Goal: Transaction & Acquisition: Purchase product/service

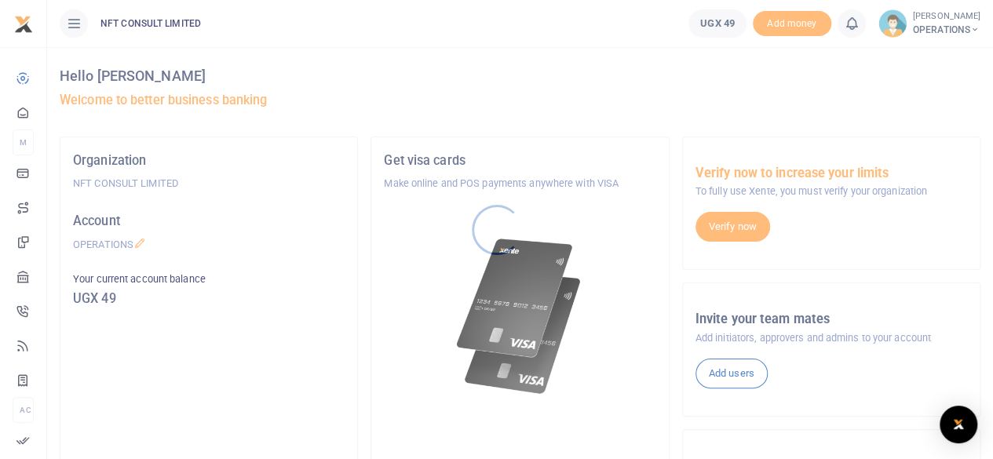
scroll to position [157, 0]
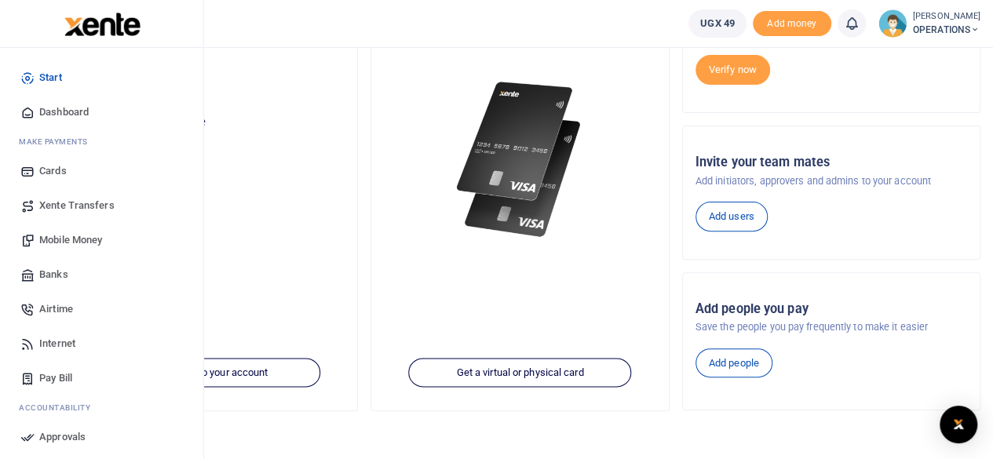
click at [82, 231] on link "Mobile Money" at bounding box center [102, 240] width 178 height 35
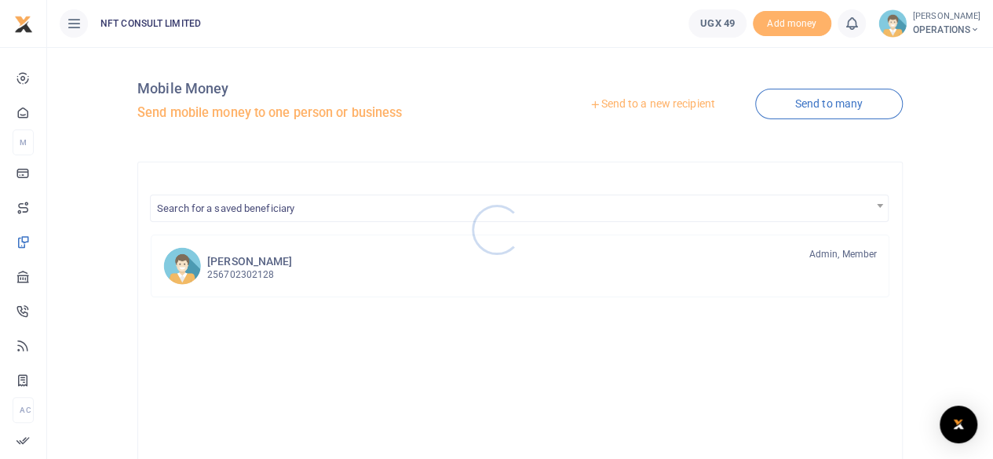
click at [640, 98] on div at bounding box center [496, 229] width 993 height 459
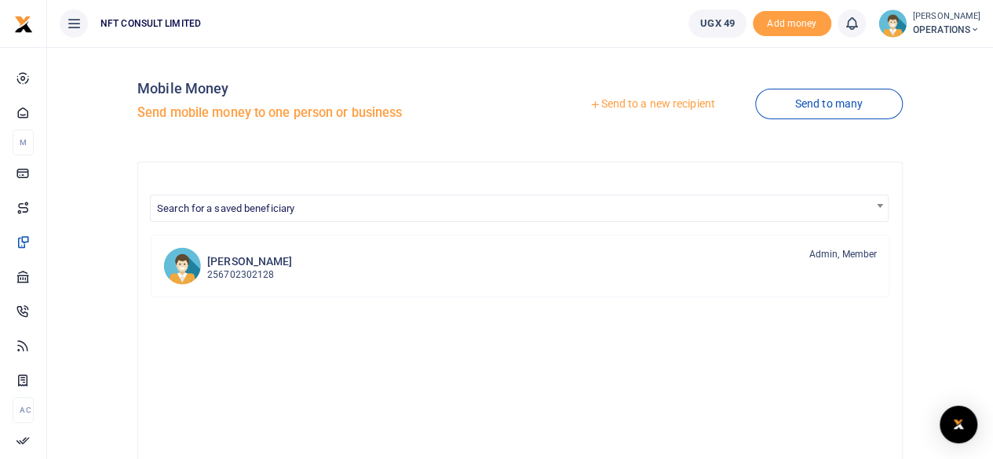
click at [634, 111] on link "Send to a new recipient" at bounding box center [651, 104] width 205 height 28
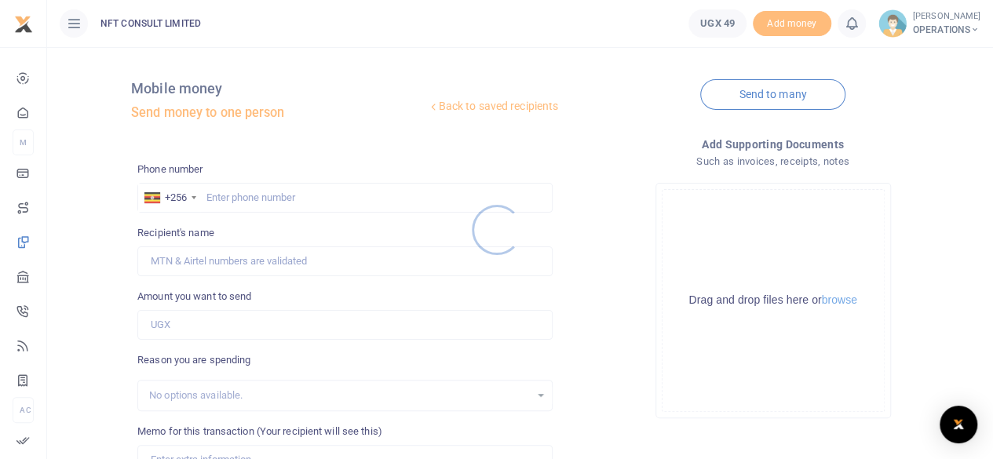
click at [229, 200] on div at bounding box center [496, 229] width 993 height 459
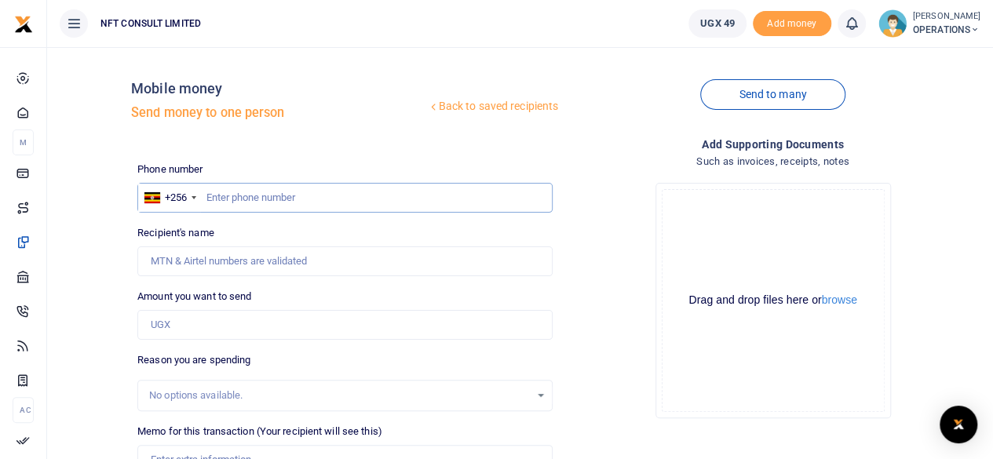
click at [240, 200] on input "text" at bounding box center [344, 198] width 415 height 30
click at [273, 275] on input "Recipient's name" at bounding box center [344, 261] width 415 height 30
drag, startPoint x: 267, startPoint y: 188, endPoint x: 199, endPoint y: 184, distance: 67.6
click at [199, 184] on div "+256 Uganda +256 1000000" at bounding box center [344, 198] width 415 height 30
type input "775887837"
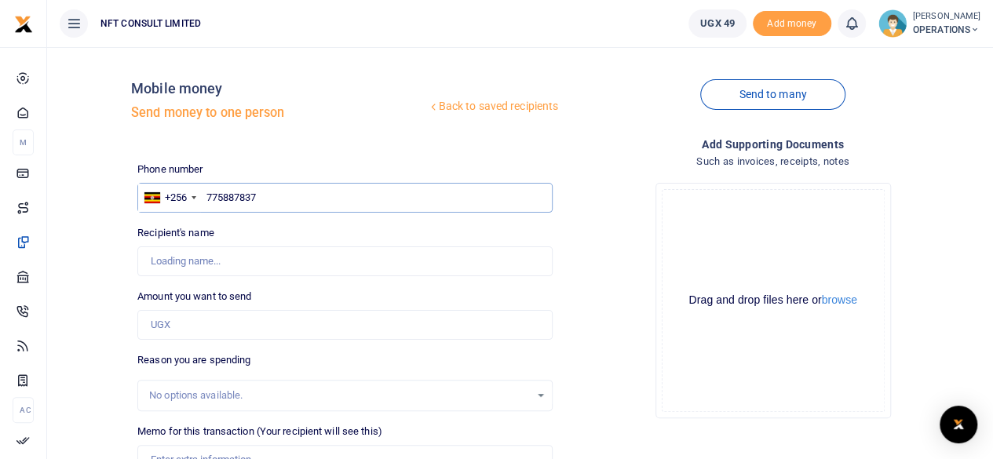
type input "Ayub Kawubya"
type input "775887837"
click at [185, 321] on input "Amount you want to send" at bounding box center [344, 325] width 415 height 30
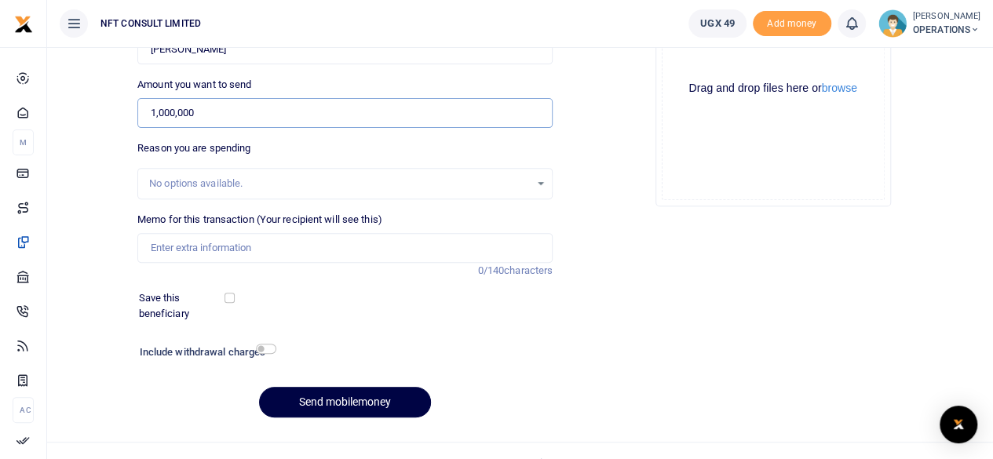
scroll to position [234, 0]
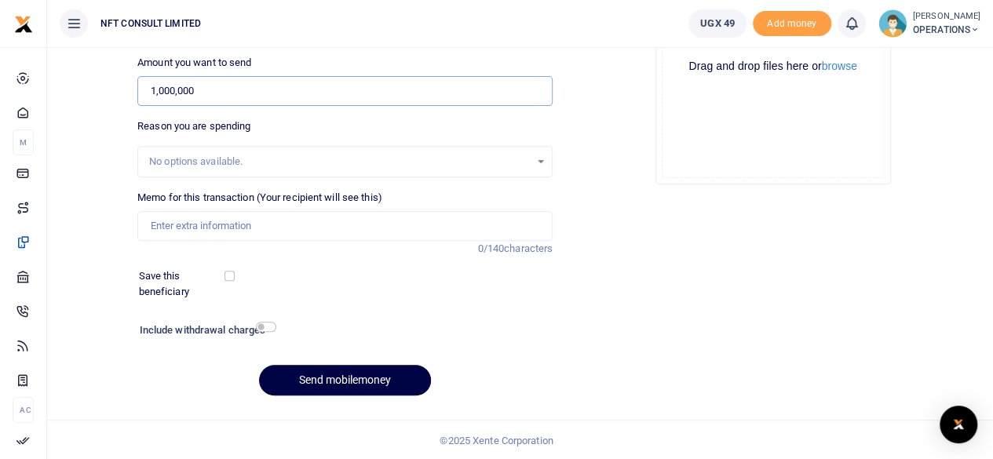
type input "1,000,000"
click at [259, 327] on input "checkbox" at bounding box center [266, 327] width 20 height 10
checkbox input "true"
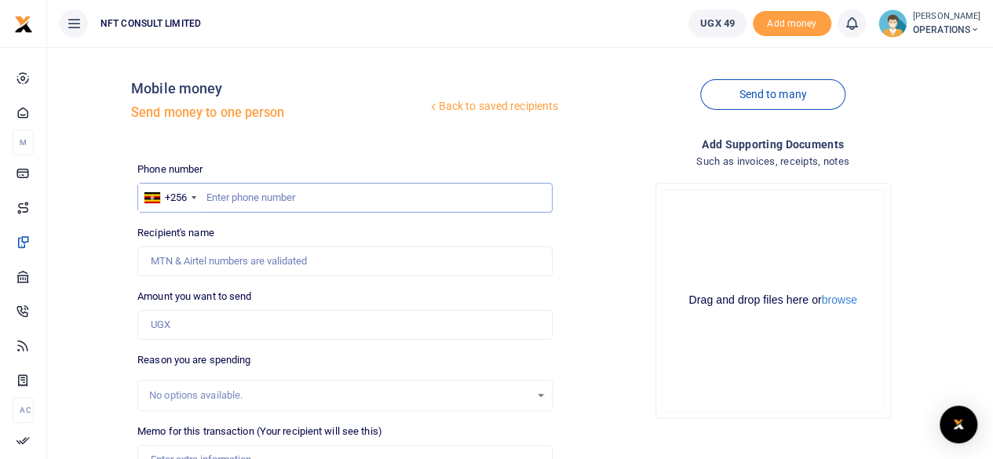
click at [250, 193] on input "text" at bounding box center [344, 198] width 415 height 30
type input "760888689"
click at [248, 226] on div "Recipient's name Name is required." at bounding box center [344, 250] width 415 height 51
click at [224, 194] on input "760888689" at bounding box center [344, 198] width 415 height 30
click at [939, 29] on span "OPERATIONS" at bounding box center [947, 30] width 68 height 14
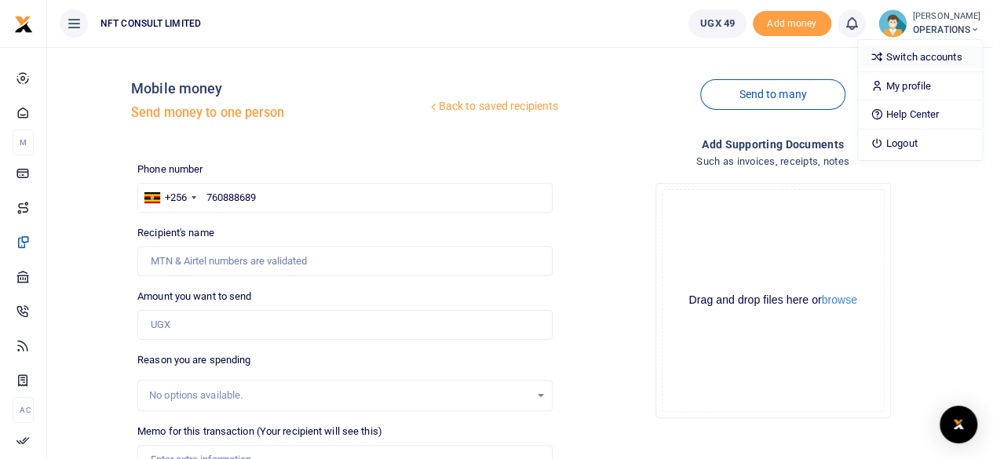
click at [906, 62] on link "Switch accounts" at bounding box center [920, 57] width 124 height 22
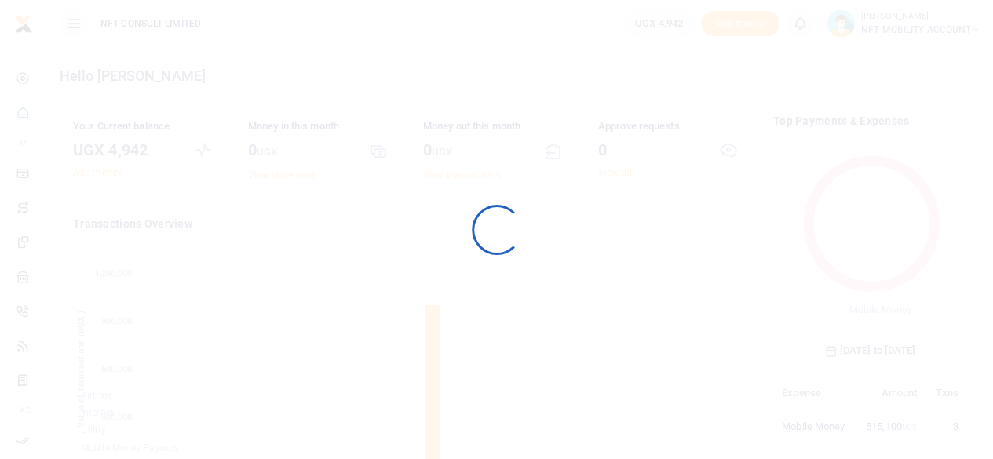
scroll to position [208, 182]
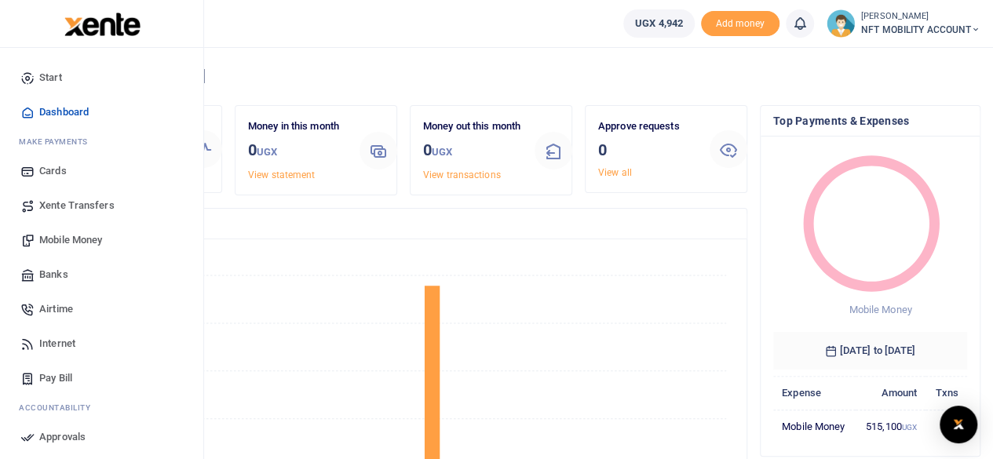
click at [77, 238] on span "Mobile Money" at bounding box center [70, 240] width 63 height 16
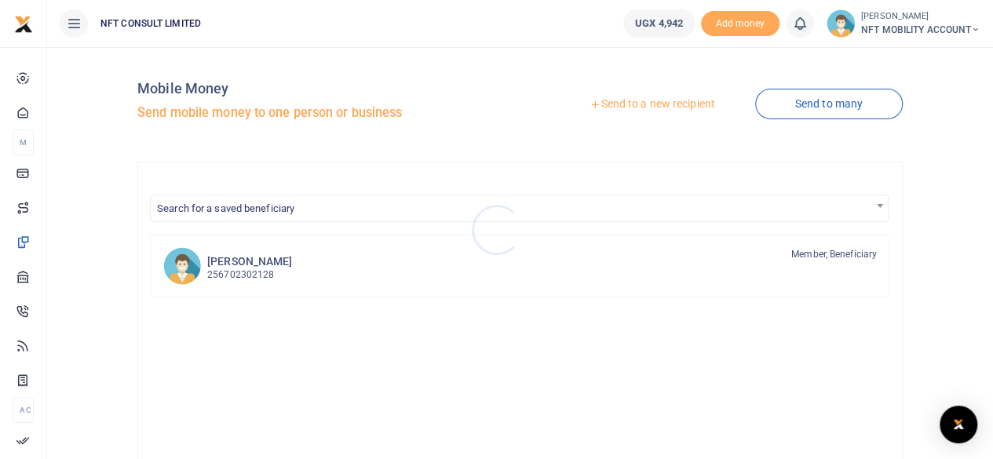
click at [629, 100] on div at bounding box center [496, 229] width 993 height 459
click at [639, 106] on link "Send to a new recipient" at bounding box center [651, 104] width 205 height 28
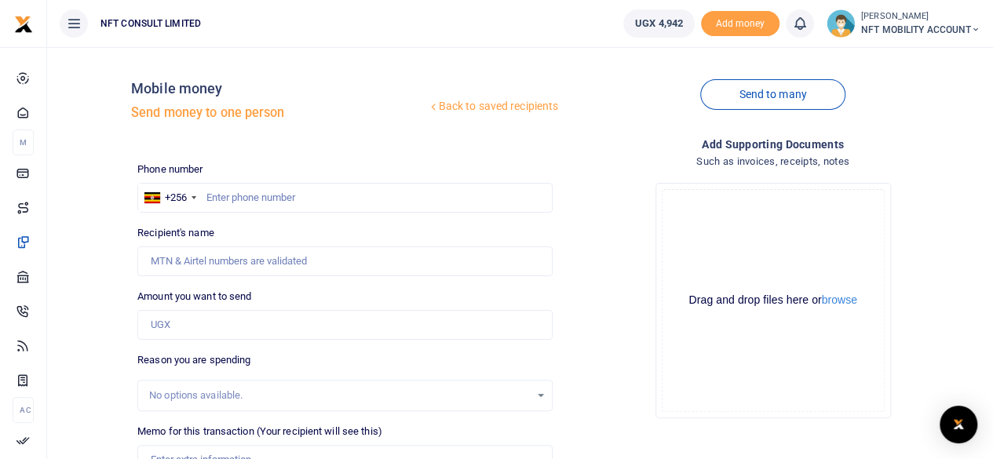
drag, startPoint x: 730, startPoint y: 352, endPoint x: 724, endPoint y: 358, distance: 8.3
click at [728, 356] on div "Drag and drop files here or browse Powered by Uppy" at bounding box center [773, 300] width 223 height 223
click at [284, 204] on input "text" at bounding box center [344, 198] width 415 height 30
type input "760888689"
